Goal: Find specific page/section: Find specific page/section

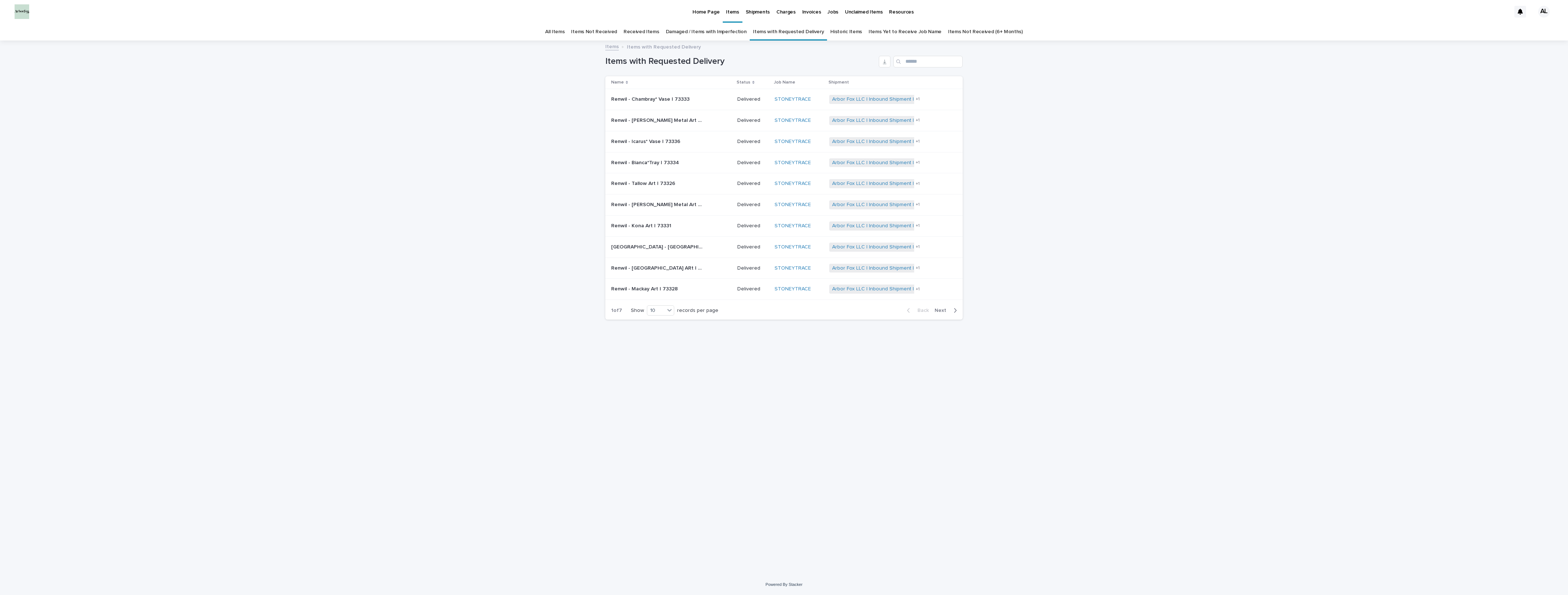
click at [710, 28] on link "Damaged / Items with Imperfection" at bounding box center [706, 32] width 81 height 17
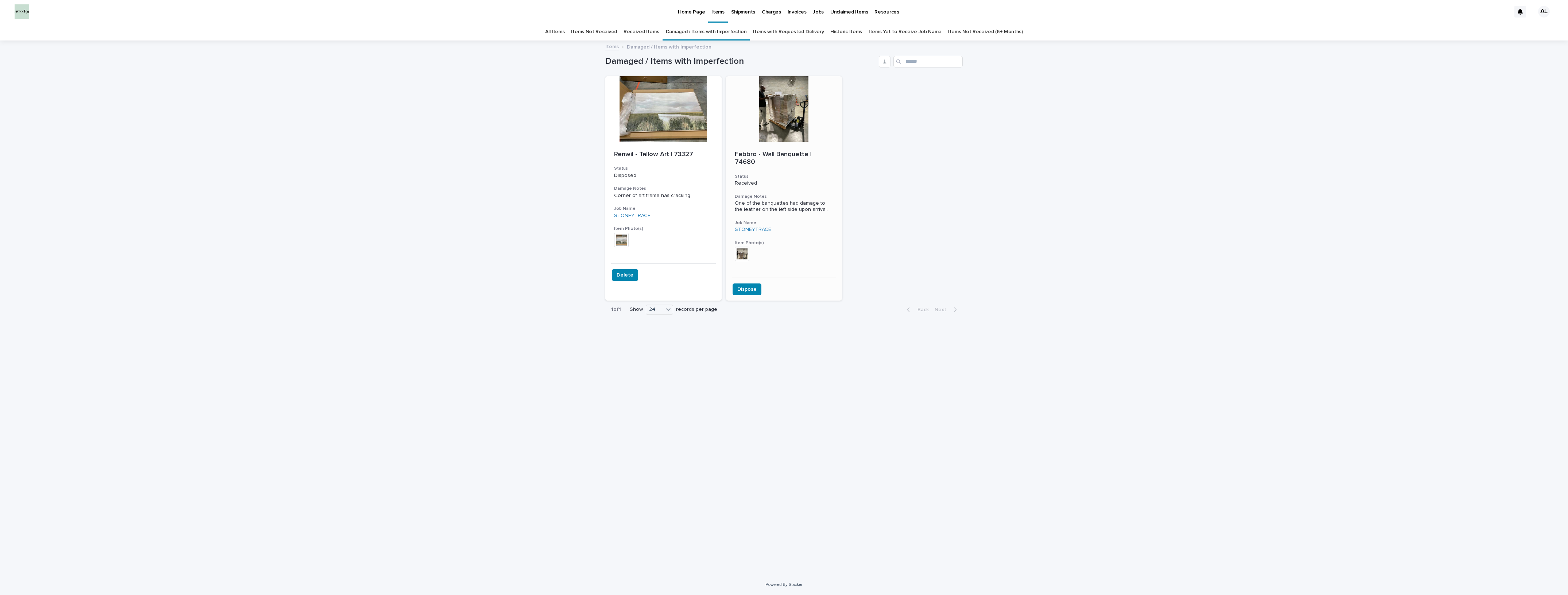
click at [775, 121] on div at bounding box center [784, 109] width 116 height 66
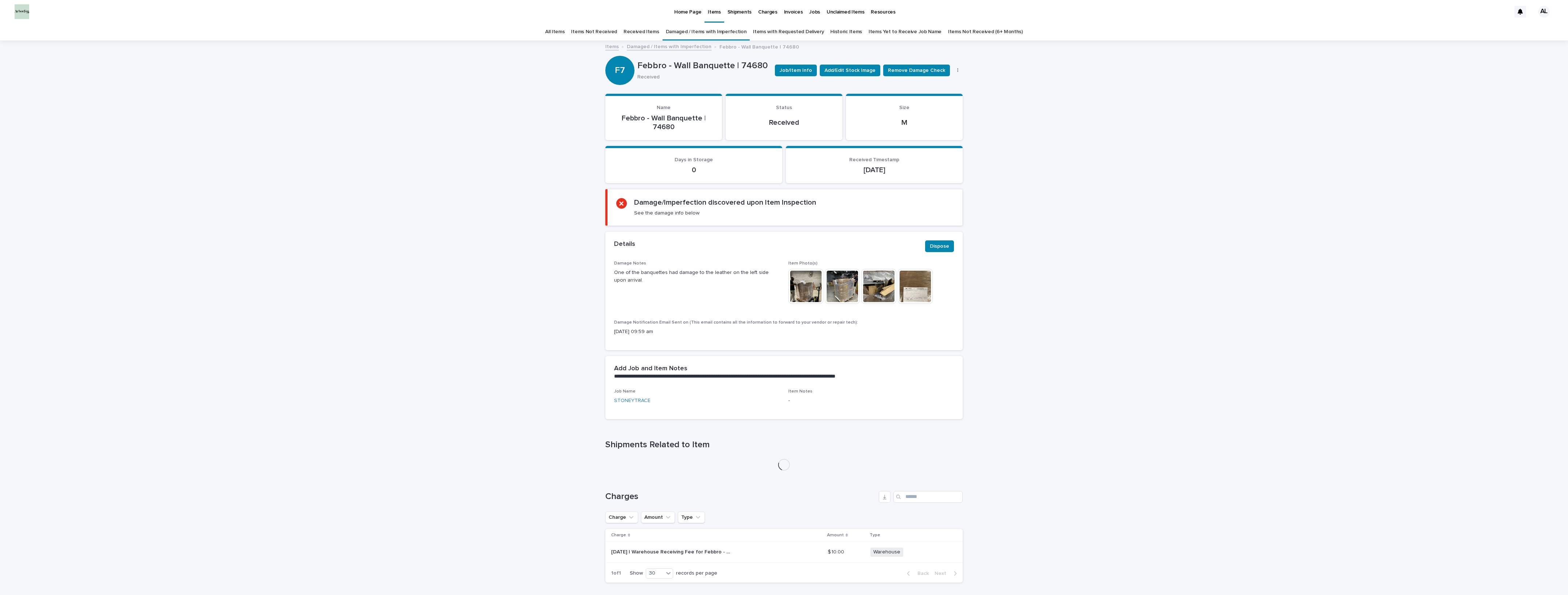
click at [808, 284] on img at bounding box center [806, 287] width 35 height 35
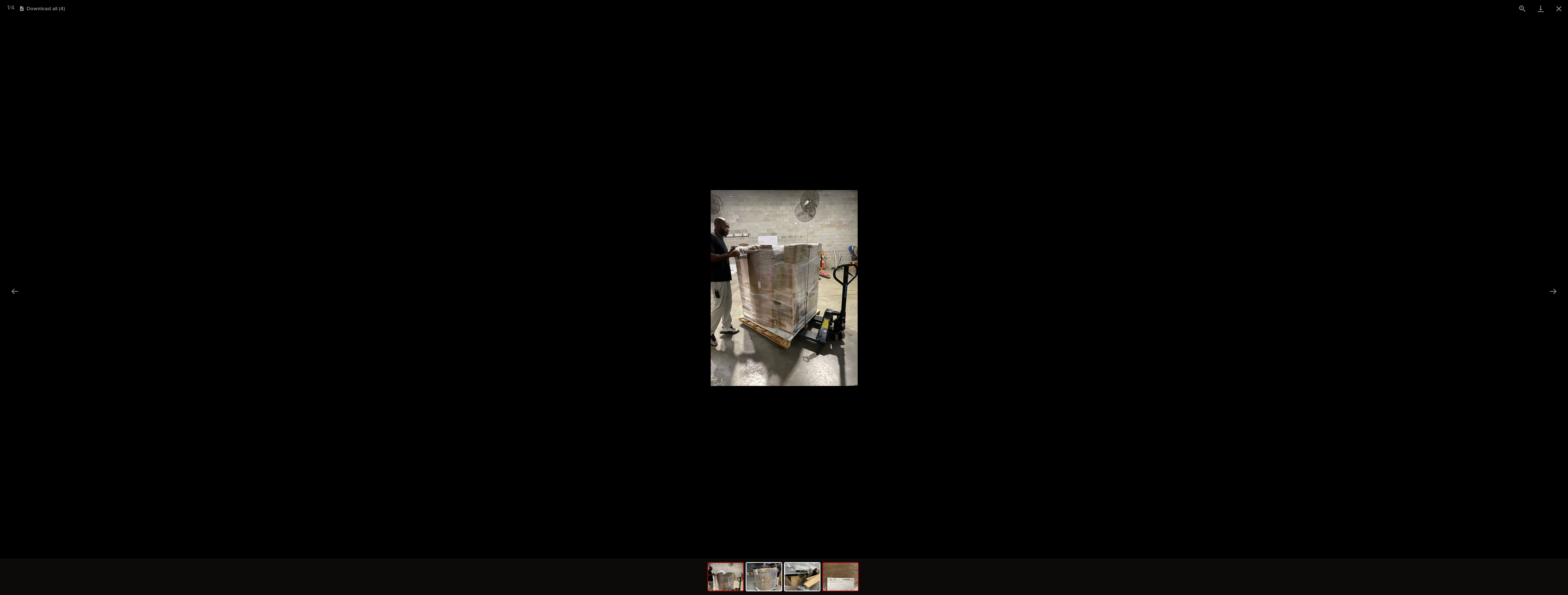
click at [844, 577] on img at bounding box center [841, 577] width 35 height 28
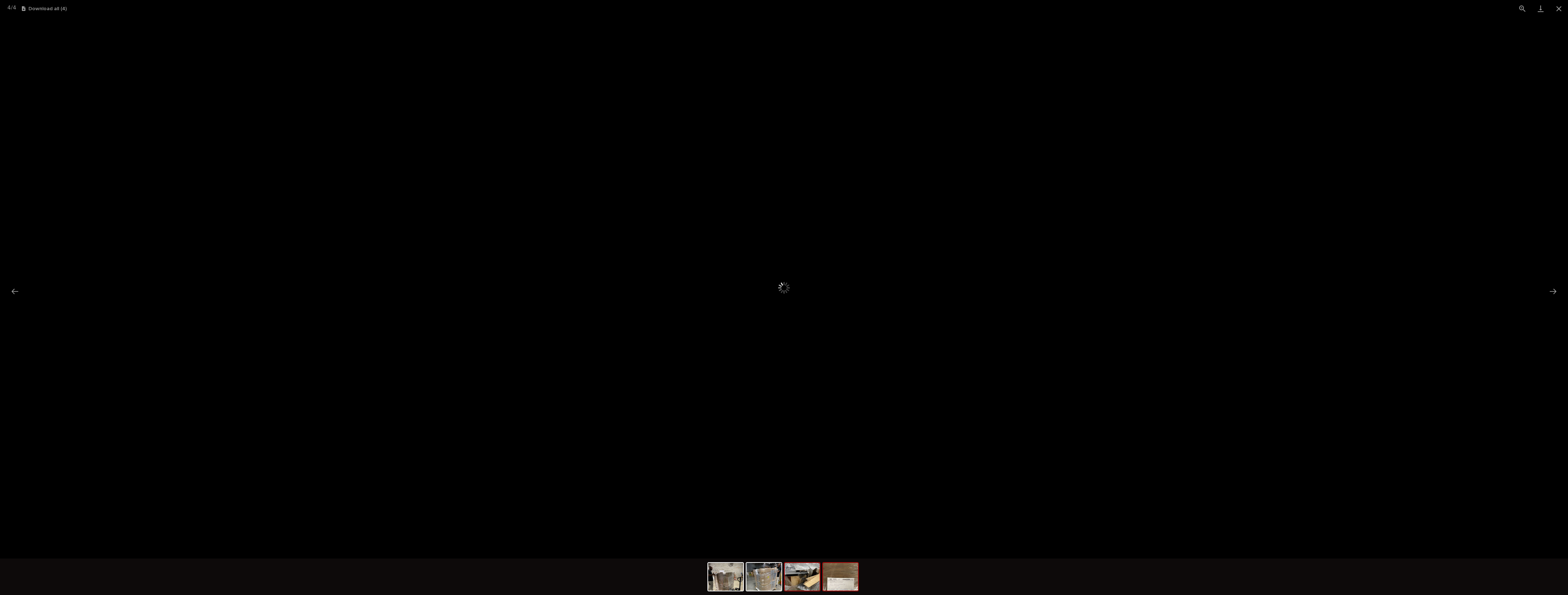
click at [799, 584] on img at bounding box center [802, 577] width 35 height 28
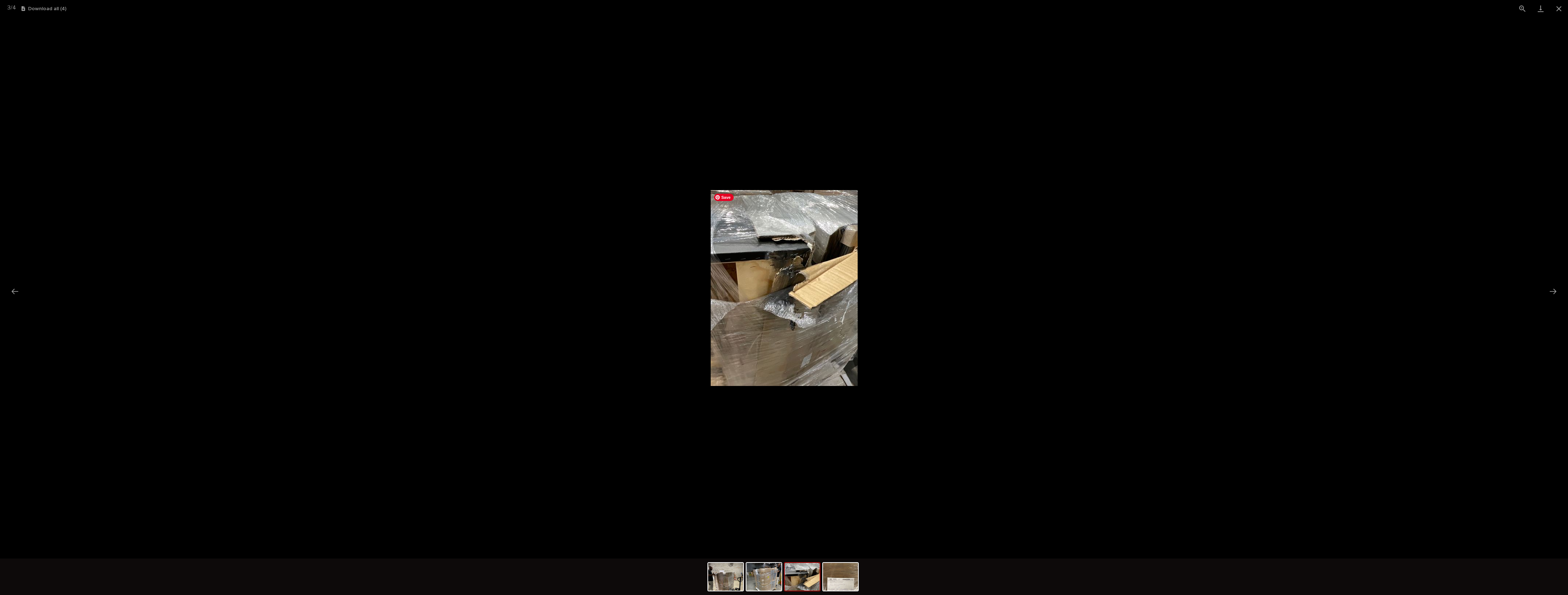
click at [809, 328] on img at bounding box center [784, 288] width 147 height 196
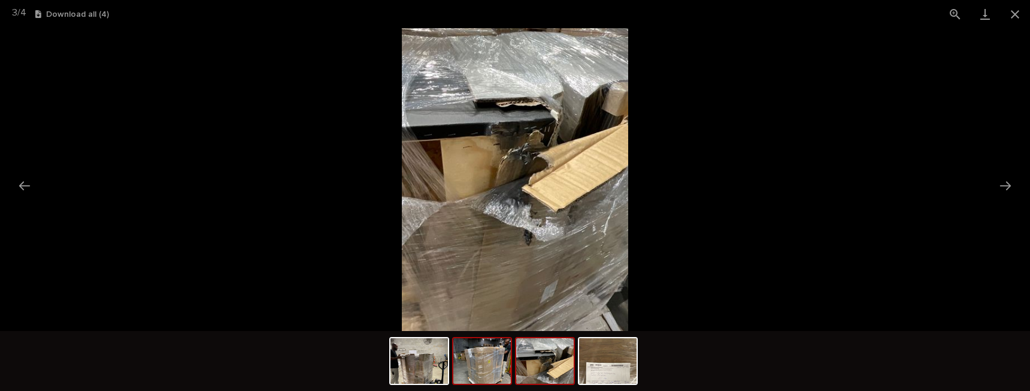
click at [496, 365] on img at bounding box center [482, 361] width 58 height 46
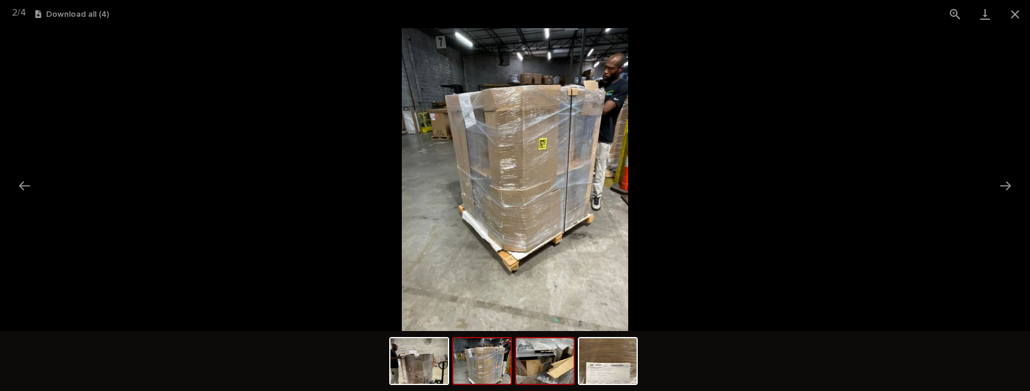
click at [539, 362] on img at bounding box center [545, 361] width 58 height 46
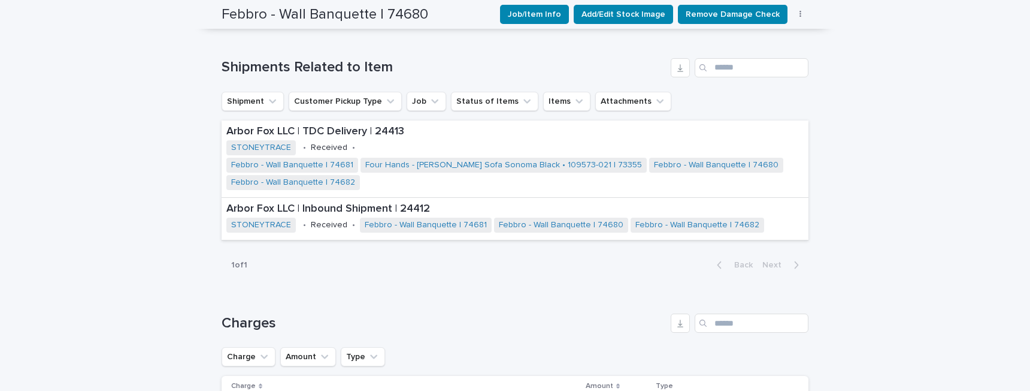
scroll to position [481, 0]
